Goal: Information Seeking & Learning: Learn about a topic

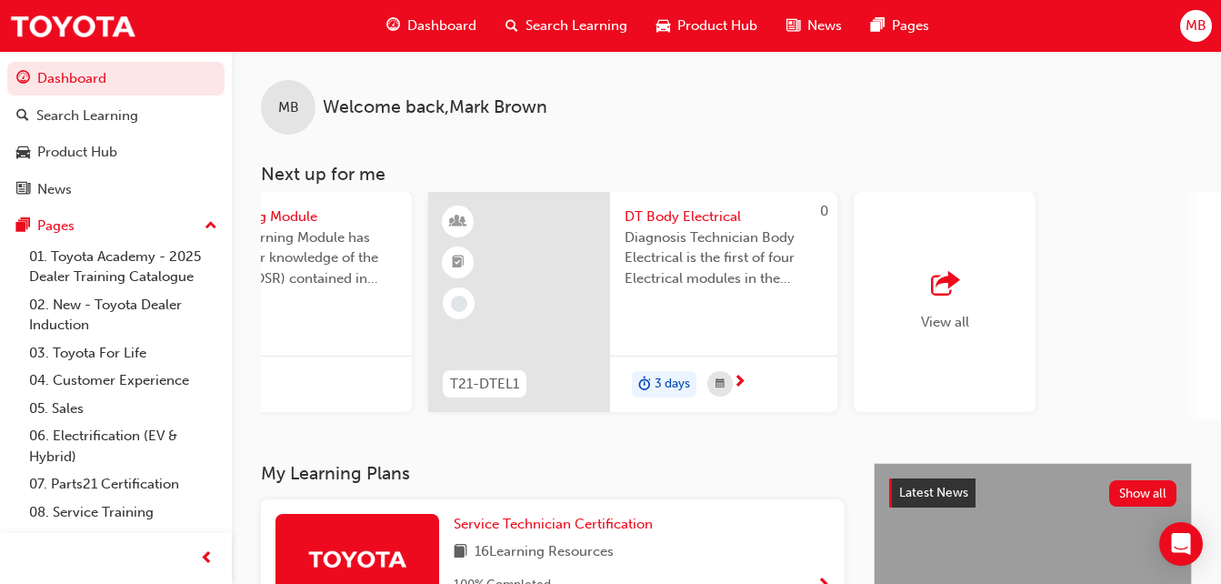
scroll to position [0, 1590]
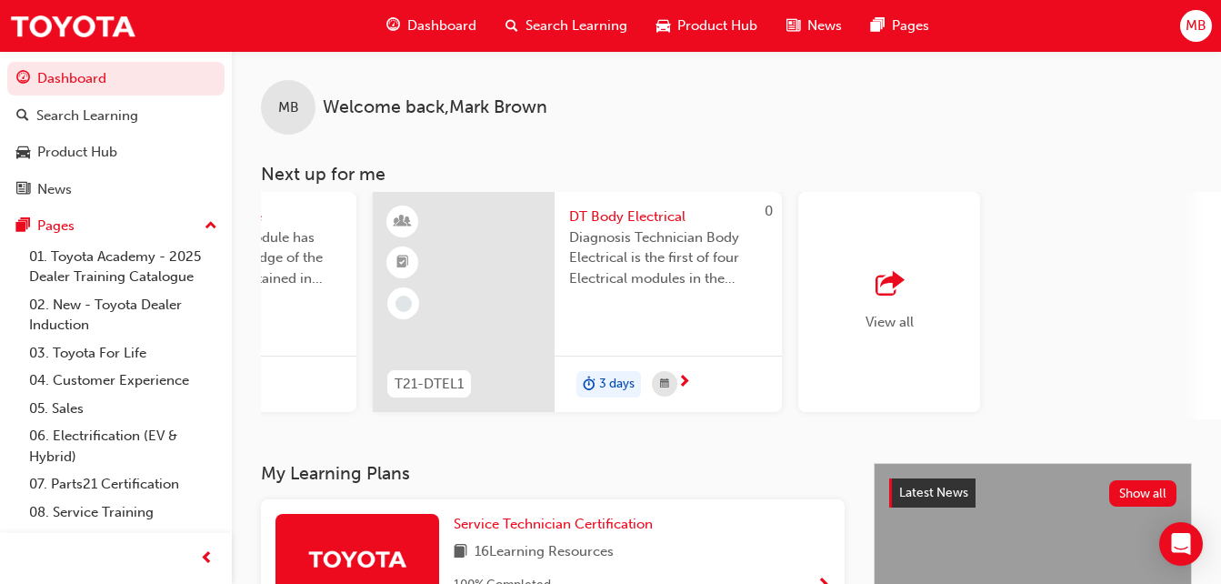
click at [896, 323] on span "View all" at bounding box center [890, 322] width 48 height 16
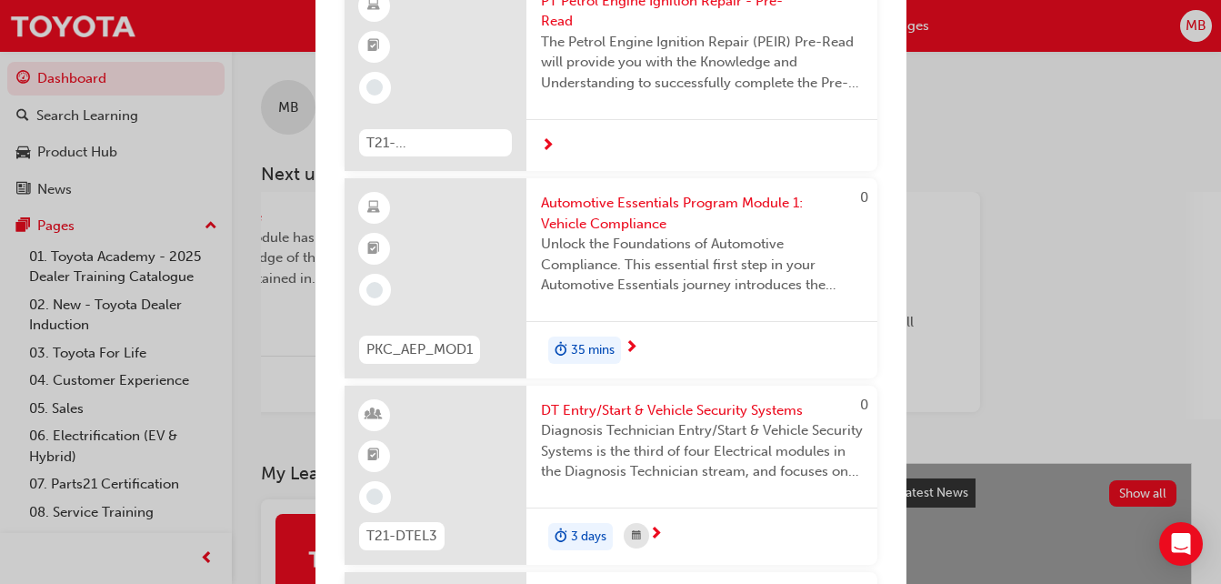
scroll to position [2093, 0]
click at [704, 117] on div "PT Petrol Engine Ignition Repair - Pre-Read The Petrol Engine Ignition Repair (…" at bounding box center [701, 46] width 351 height 143
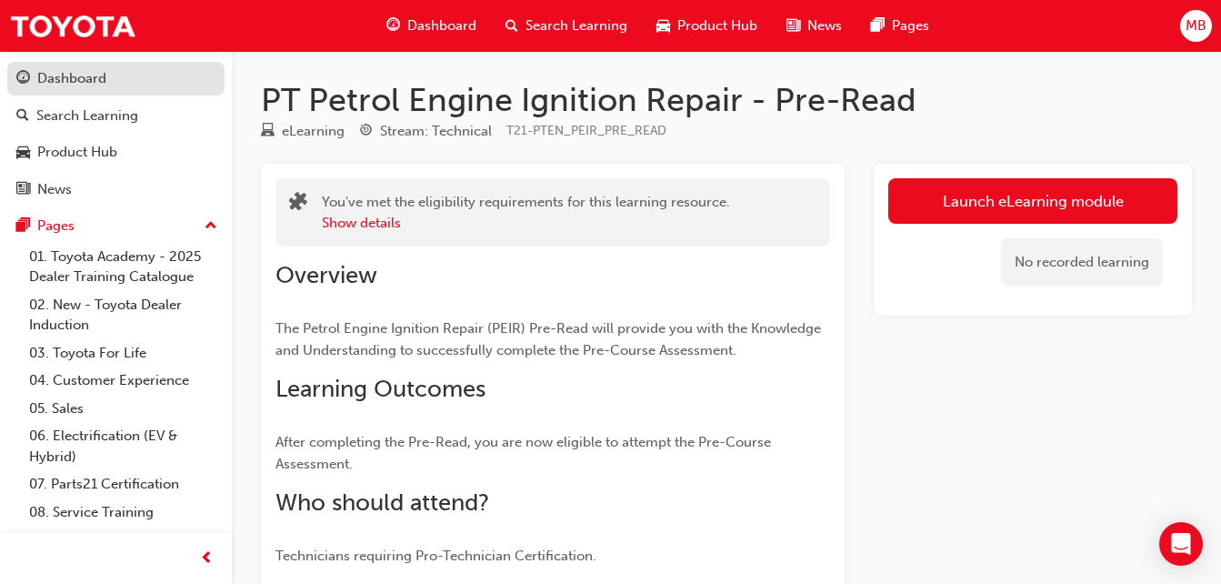
click at [91, 81] on div "Dashboard" at bounding box center [71, 78] width 69 height 21
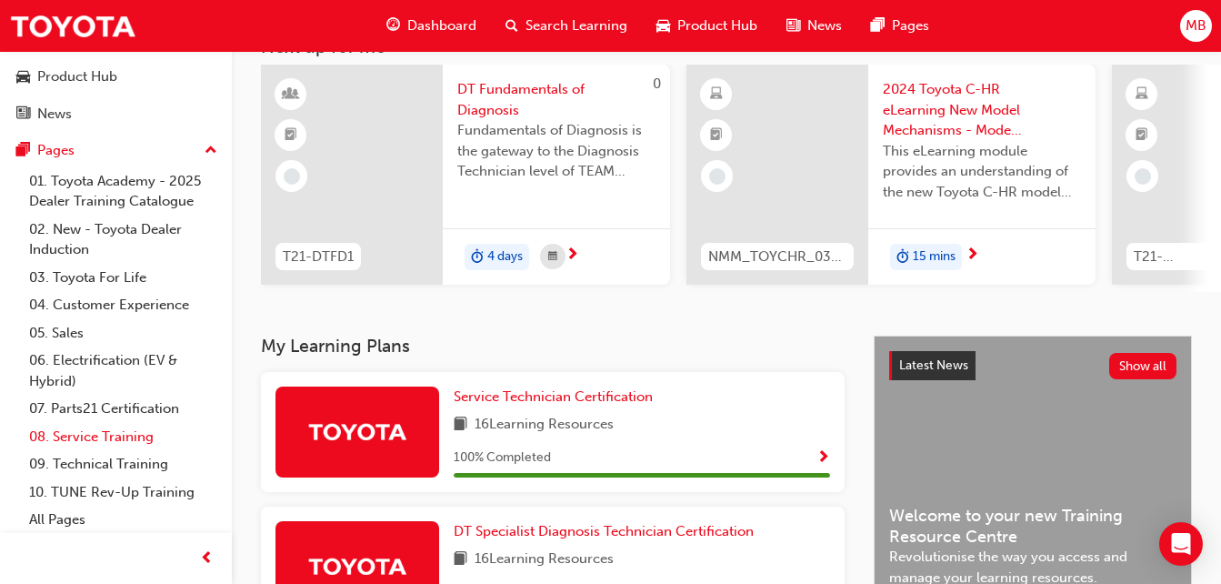
scroll to position [78, 0]
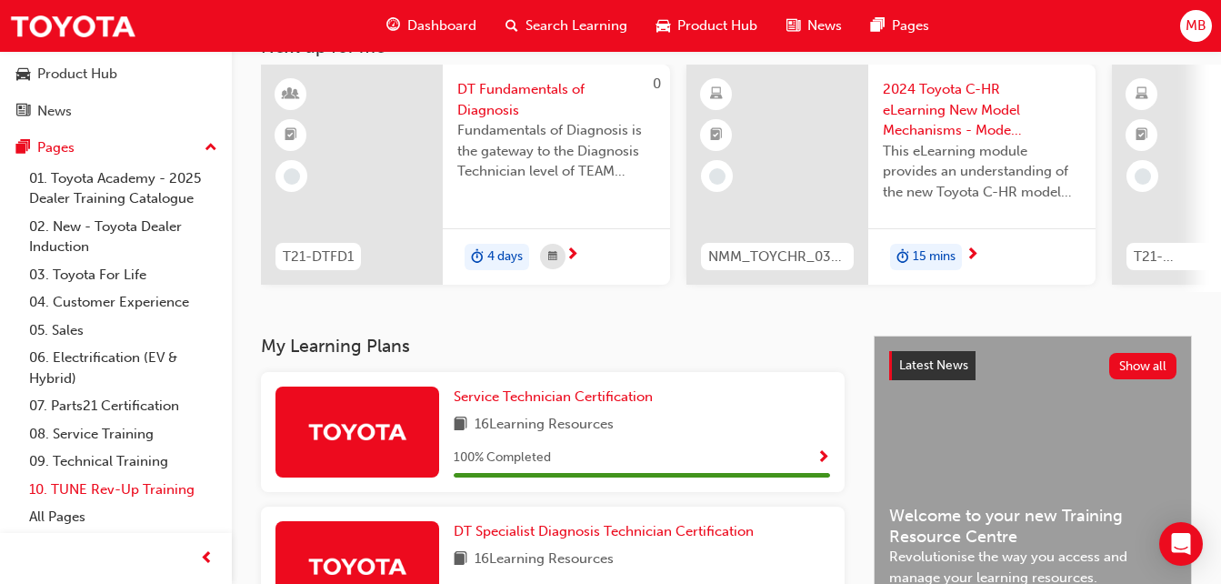
click at [103, 488] on link "10. TUNE Rev-Up Training" at bounding box center [123, 490] width 203 height 28
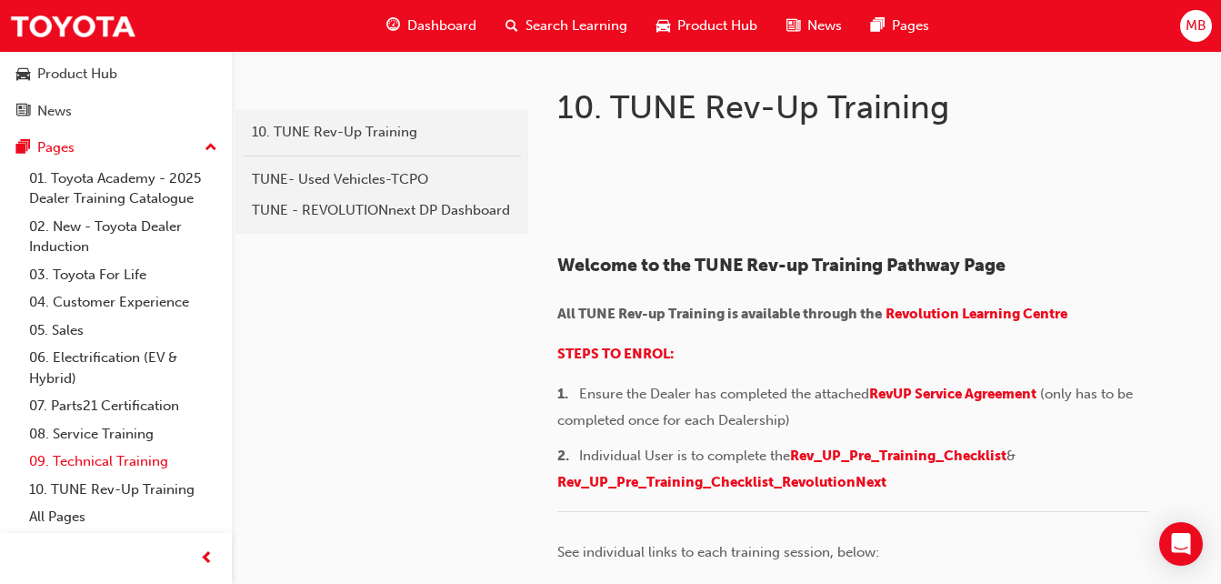
click at [96, 465] on link "09. Technical Training" at bounding box center [123, 461] width 203 height 28
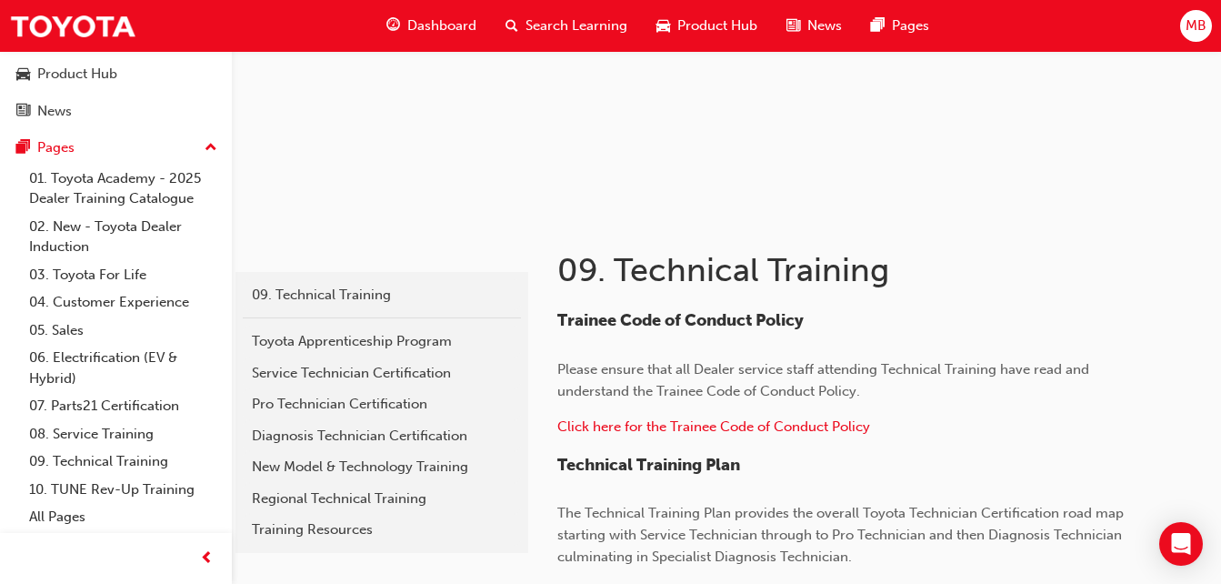
scroll to position [178, 0]
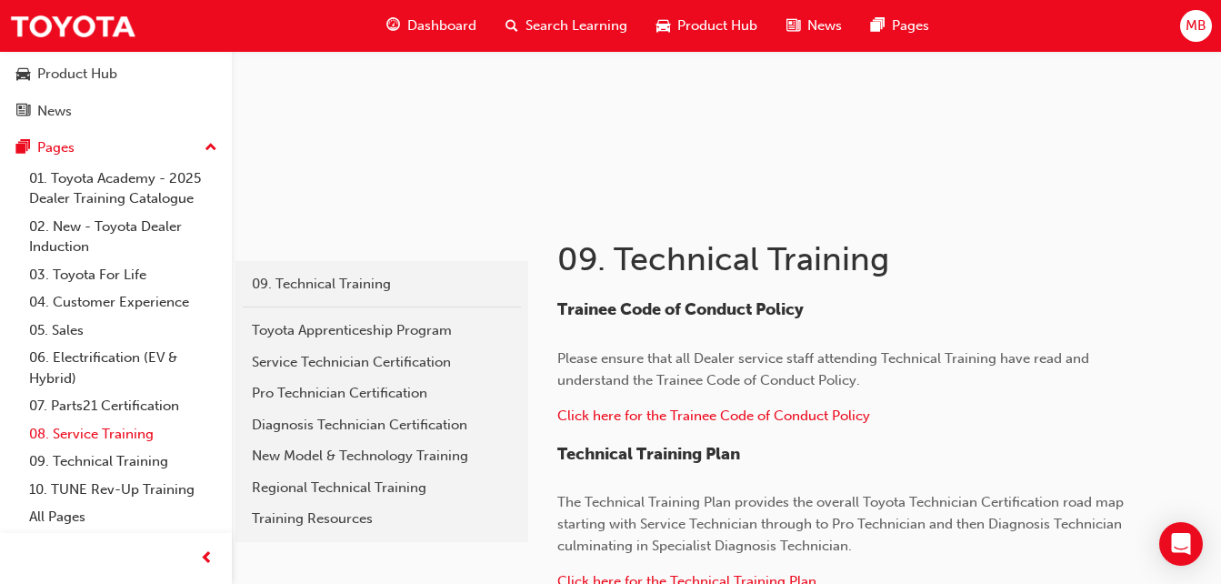
click at [133, 430] on link "08. Service Training" at bounding box center [123, 434] width 203 height 28
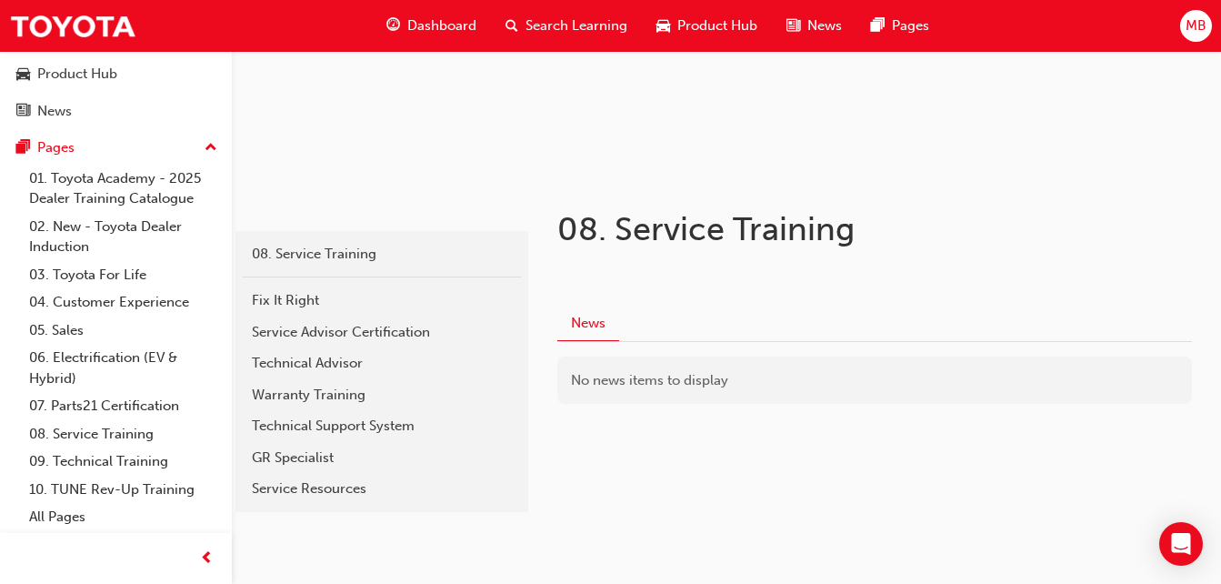
scroll to position [212, 0]
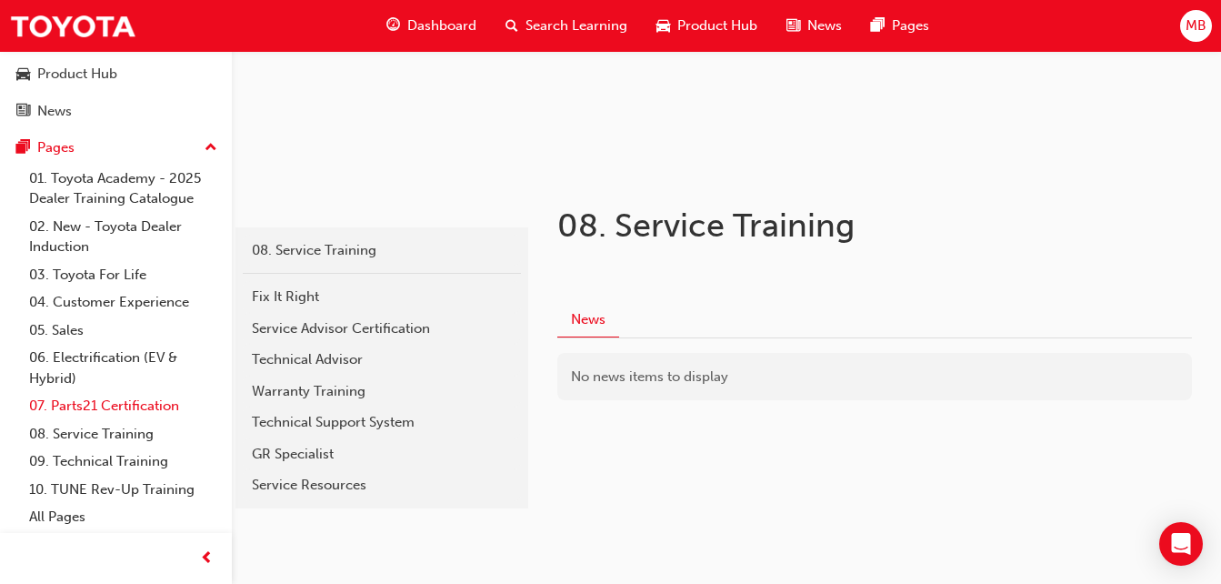
click at [157, 406] on link "07. Parts21 Certification" at bounding box center [123, 406] width 203 height 28
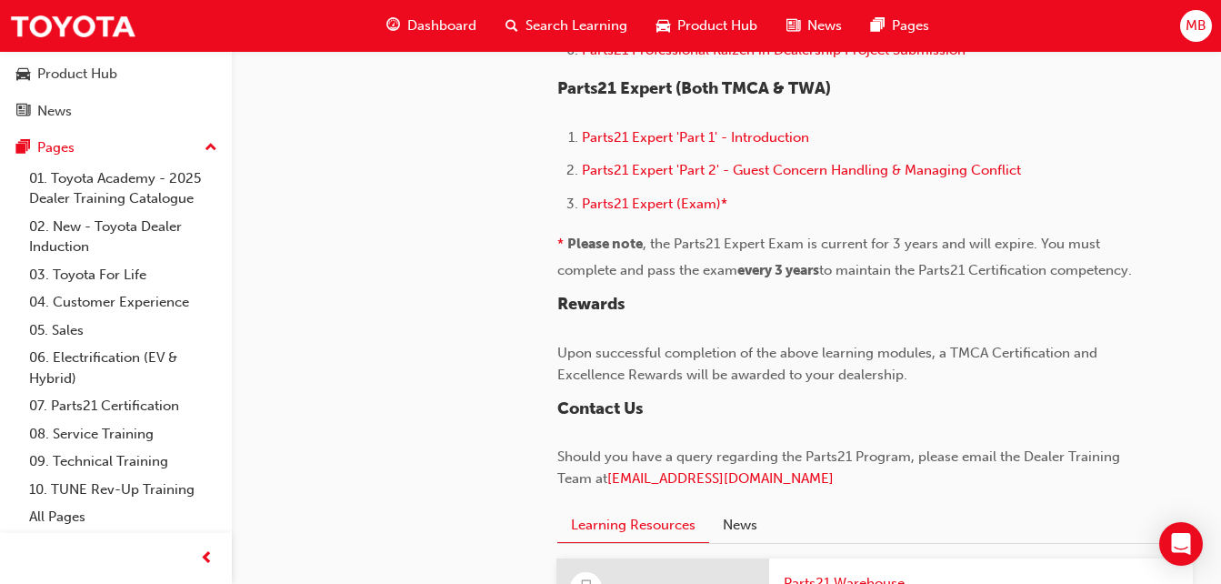
scroll to position [1417, 0]
click at [106, 273] on link "03. Toyota For Life" at bounding box center [123, 275] width 203 height 28
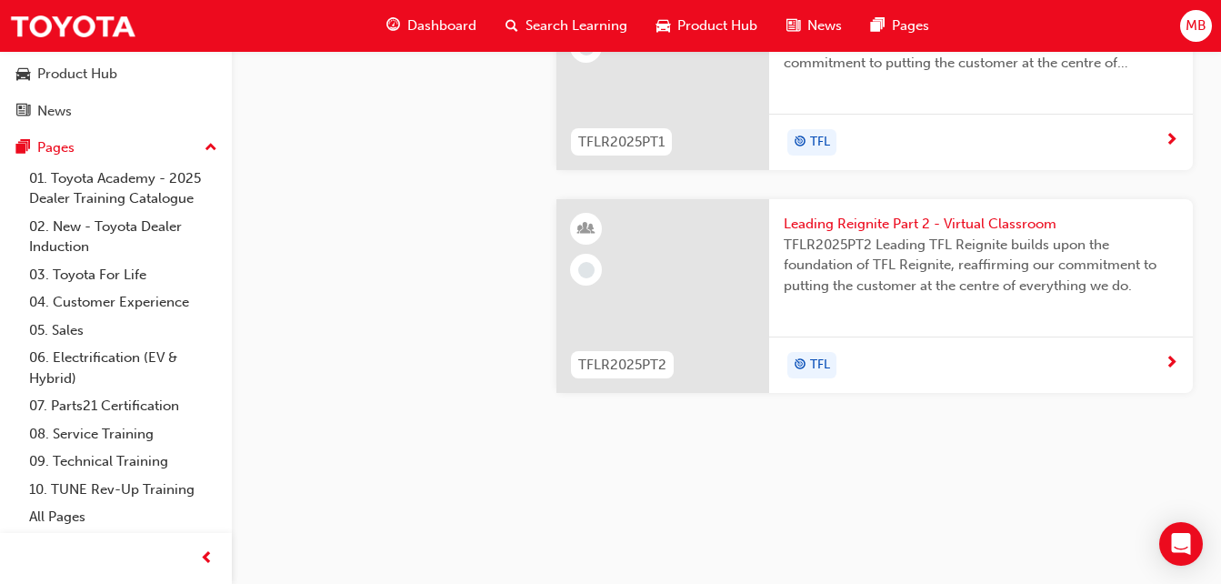
scroll to position [1917, 0]
click at [134, 229] on link "02. New - Toyota Dealer Induction" at bounding box center [123, 237] width 203 height 48
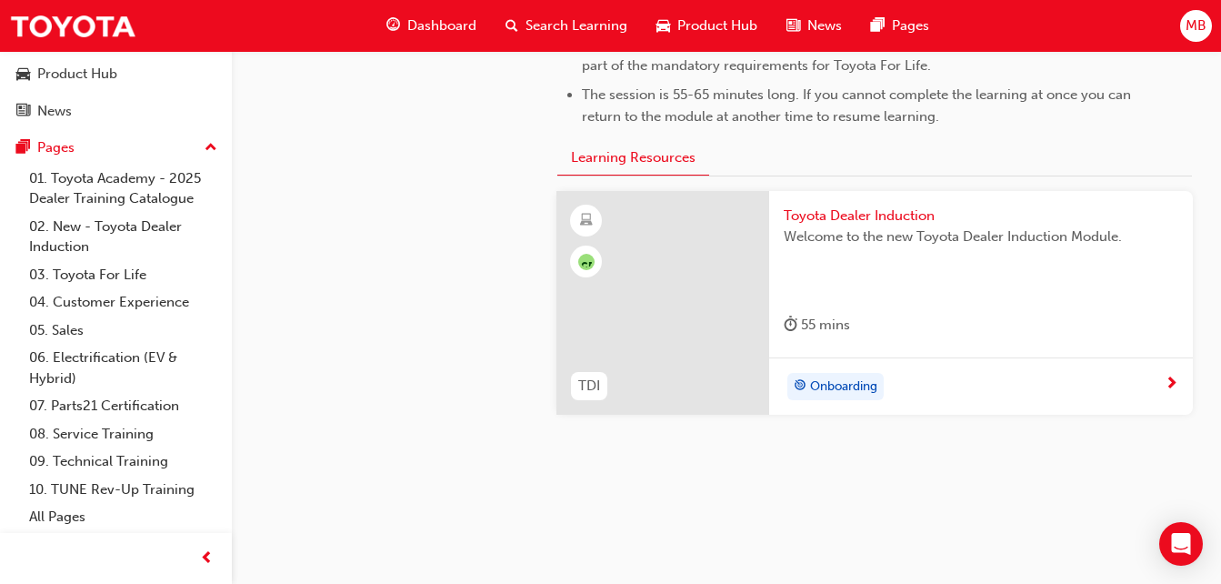
scroll to position [1011, 0]
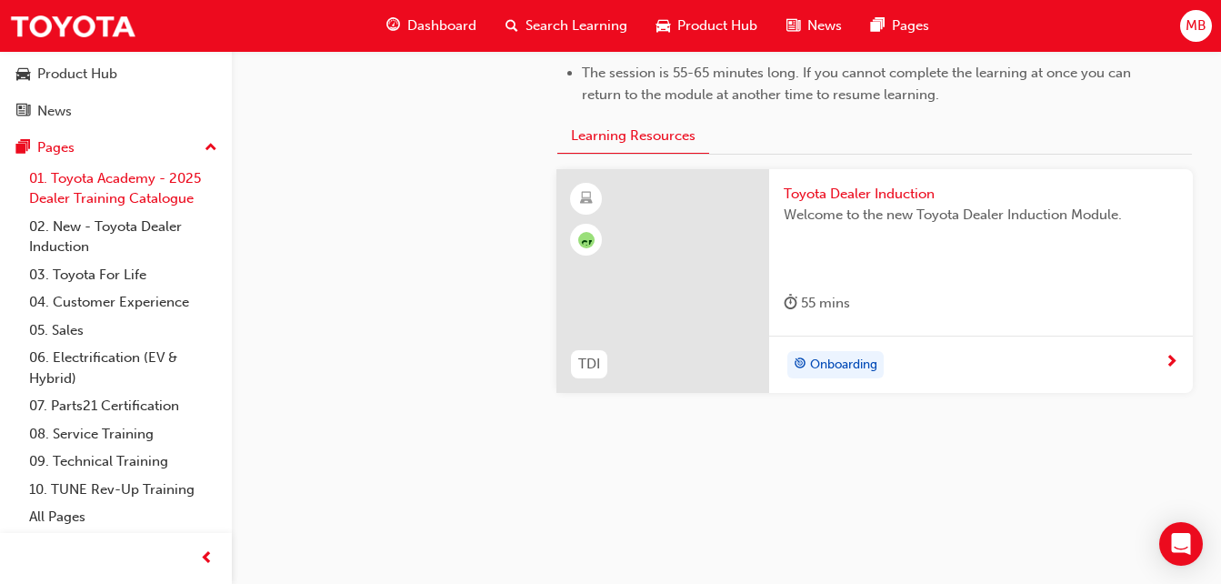
click at [120, 195] on link "01. Toyota Academy - 2025 Dealer Training Catalogue" at bounding box center [123, 189] width 203 height 48
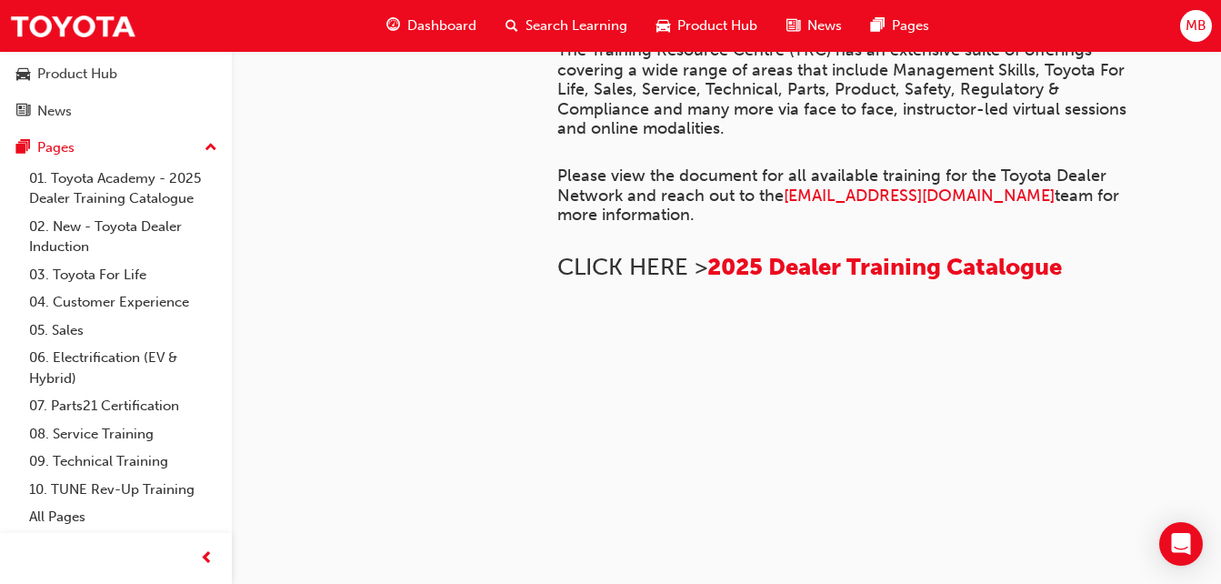
scroll to position [1488, 0]
